Goal: Task Accomplishment & Management: Use online tool/utility

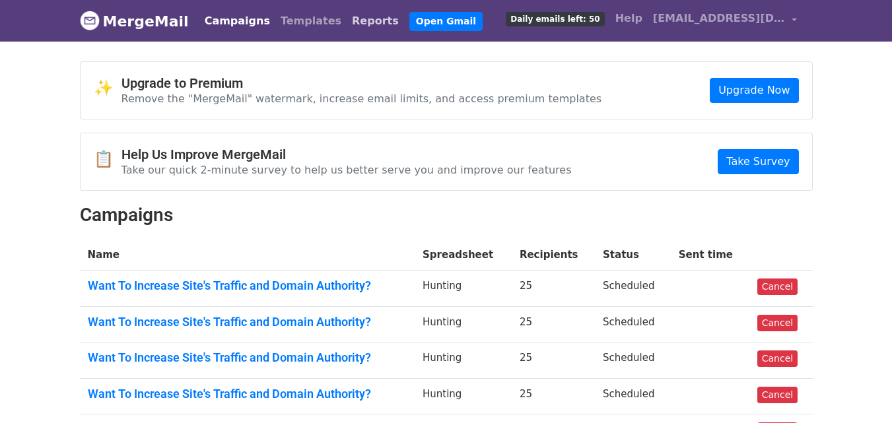
click at [347, 24] on link "Reports" at bounding box center [375, 21] width 57 height 26
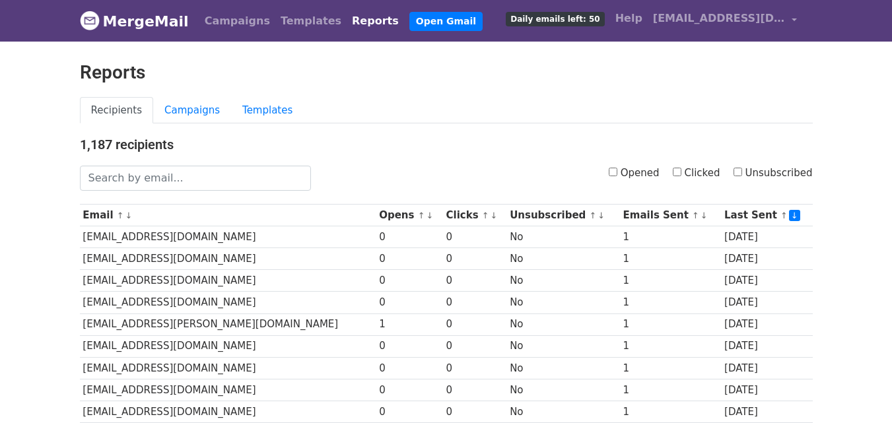
click at [681, 173] on input "Clicked" at bounding box center [677, 172] width 9 height 9
checkbox input "true"
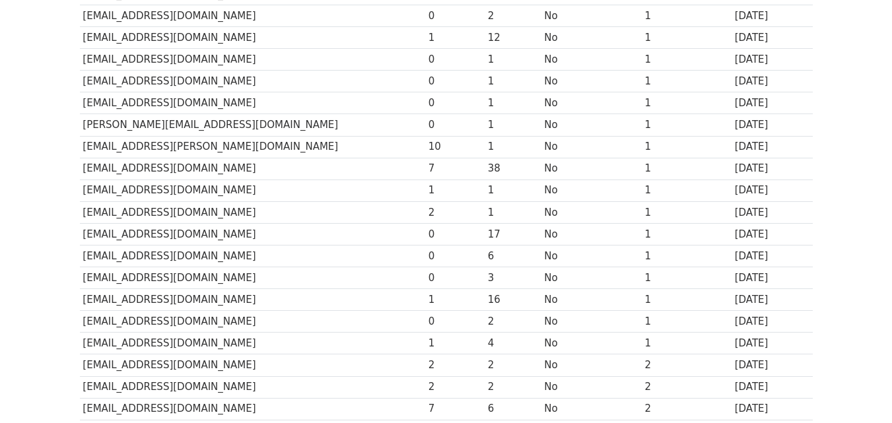
scroll to position [652, 0]
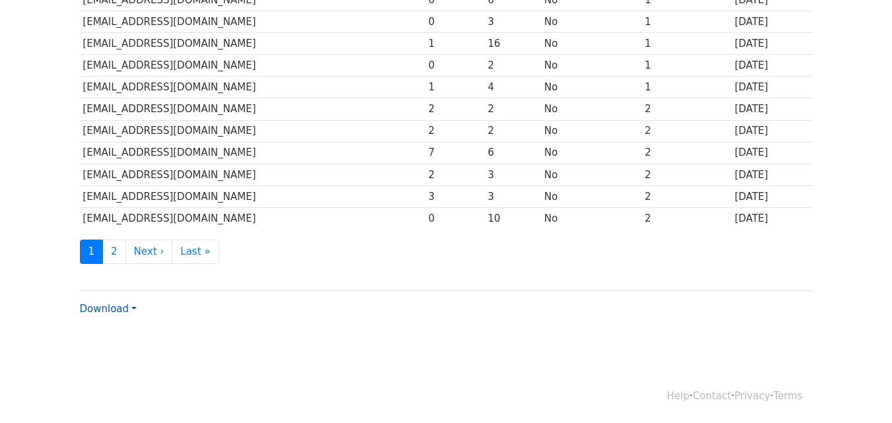
click at [102, 306] on link "Download" at bounding box center [108, 309] width 57 height 12
click at [101, 324] on link "CSV" at bounding box center [133, 334] width 104 height 21
